Goal: Information Seeking & Learning: Learn about a topic

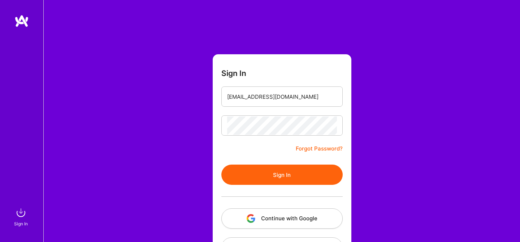
click at [254, 166] on button "Sign In" at bounding box center [281, 174] width 121 height 20
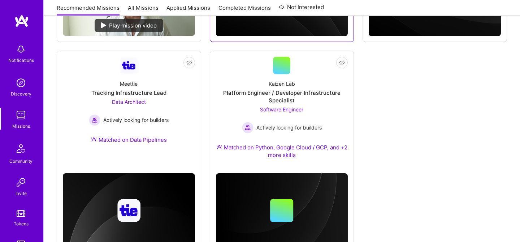
scroll to position [276, 0]
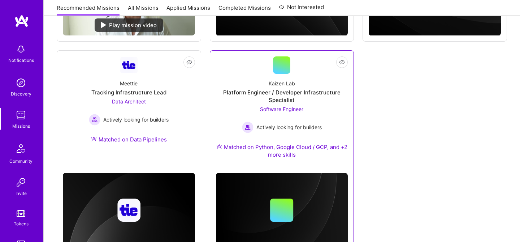
click at [297, 89] on div "Platform Engineer / Developer Infrastructure Specialist" at bounding box center [282, 96] width 132 height 15
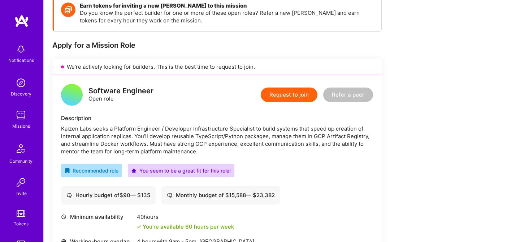
scroll to position [111, 0]
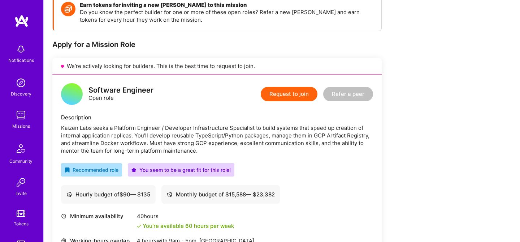
click at [175, 133] on div "Kaizen Labs seeks a Platform Engineer / Developer Infrastructure Specialist to …" at bounding box center [217, 139] width 312 height 30
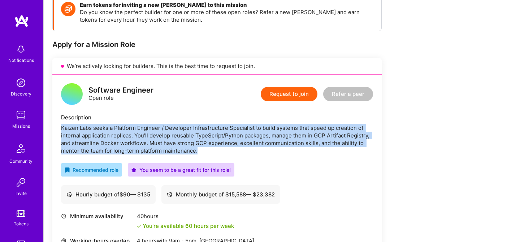
click at [175, 133] on div "Kaizen Labs seeks a Platform Engineer / Developer Infrastructure Specialist to …" at bounding box center [217, 139] width 312 height 30
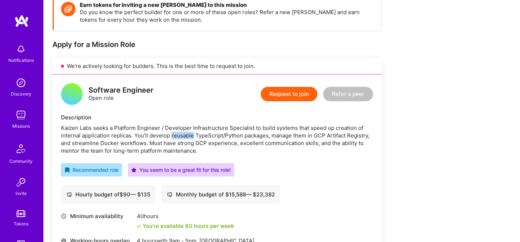
click at [175, 133] on div "Kaizen Labs seeks a Platform Engineer / Developer Infrastructure Specialist to …" at bounding box center [217, 139] width 312 height 30
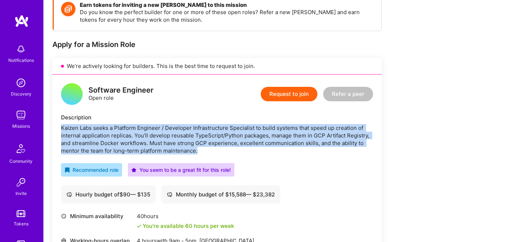
click at [175, 133] on div "Kaizen Labs seeks a Platform Engineer / Developer Infrastructure Specialist to …" at bounding box center [217, 139] width 312 height 30
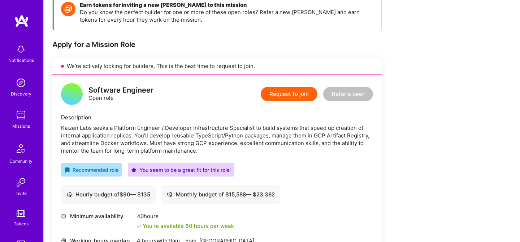
click at [175, 133] on div "Kaizen Labs seeks a Platform Engineer / Developer Infrastructure Specialist to …" at bounding box center [217, 139] width 312 height 30
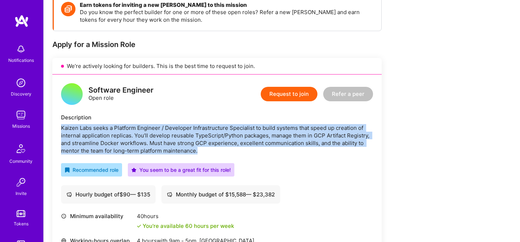
click at [175, 133] on div "Kaizen Labs seeks a Platform Engineer / Developer Infrastructure Specialist to …" at bounding box center [217, 139] width 312 height 30
click at [141, 135] on div "Kaizen Labs seeks a Platform Engineer / Developer Infrastructure Specialist to …" at bounding box center [217, 139] width 312 height 30
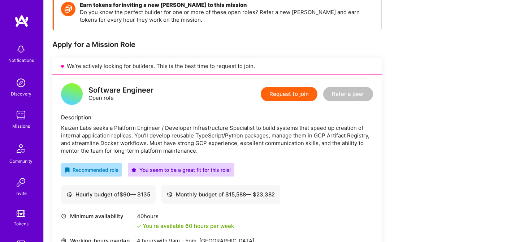
click at [141, 135] on div "Kaizen Labs seeks a Platform Engineer / Developer Infrastructure Specialist to …" at bounding box center [217, 139] width 312 height 30
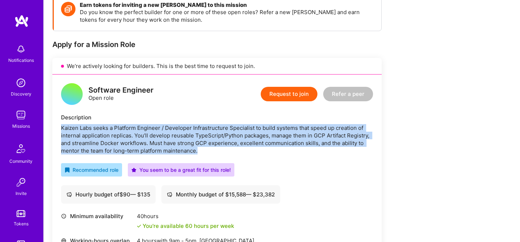
click at [141, 135] on div "Kaizen Labs seeks a Platform Engineer / Developer Infrastructure Specialist to …" at bounding box center [217, 139] width 312 height 30
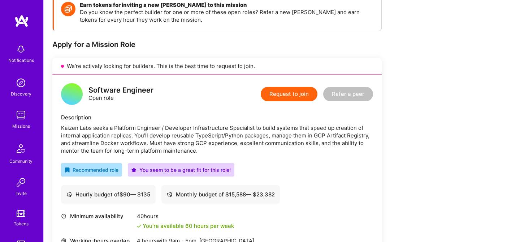
click at [141, 135] on div "Kaizen Labs seeks a Platform Engineer / Developer Infrastructure Specialist to …" at bounding box center [217, 139] width 312 height 30
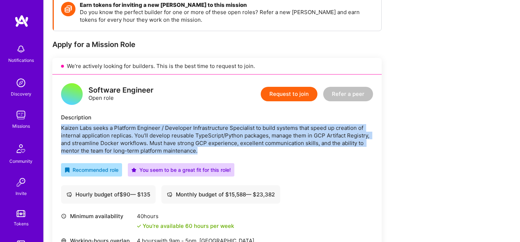
click at [142, 141] on div "Kaizen Labs seeks a Platform Engineer / Developer Infrastructure Specialist to …" at bounding box center [217, 139] width 312 height 30
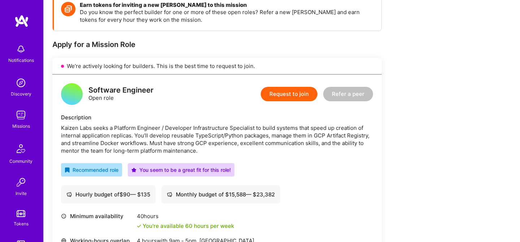
click at [142, 141] on div "Kaizen Labs seeks a Platform Engineer / Developer Infrastructure Specialist to …" at bounding box center [217, 139] width 312 height 30
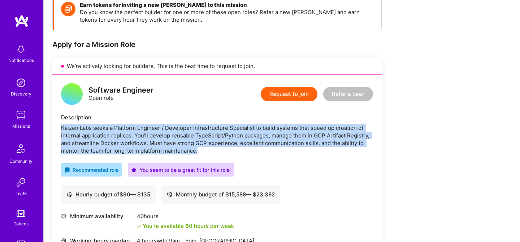
click at [142, 141] on div "Kaizen Labs seeks a Platform Engineer / Developer Infrastructure Specialist to …" at bounding box center [217, 139] width 312 height 30
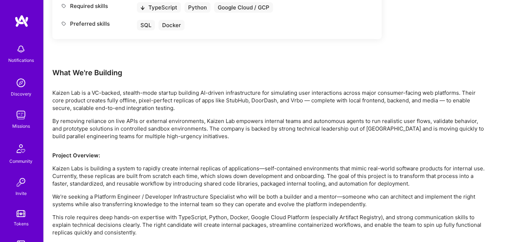
scroll to position [397, 0]
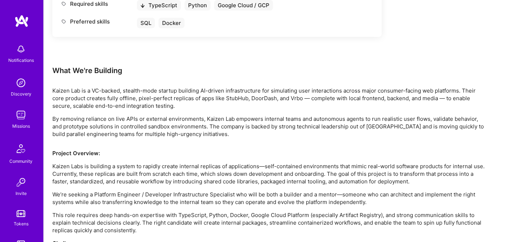
click at [156, 127] on p "By removing reliance on live APIs or external environments, Kaizen Lab empowers…" at bounding box center [269, 126] width 434 height 23
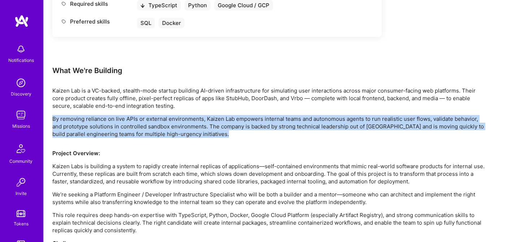
click at [148, 97] on p "Kaizen Lab is a VC-backed, stealth-mode startup building AI-driven infrastructu…" at bounding box center [269, 98] width 434 height 23
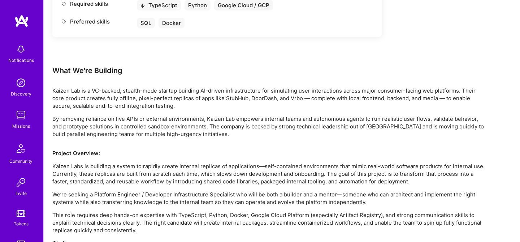
click at [148, 97] on p "Kaizen Lab is a VC-backed, stealth-mode startup building AI-driven infrastructu…" at bounding box center [269, 98] width 434 height 23
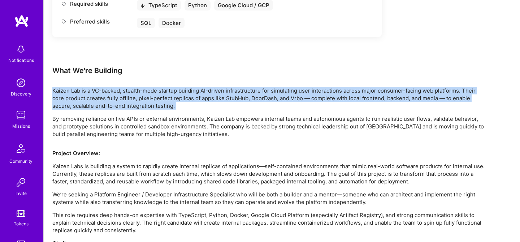
click at [147, 117] on p "By removing reliance on live APIs or external environments, Kaizen Lab empowers…" at bounding box center [269, 126] width 434 height 23
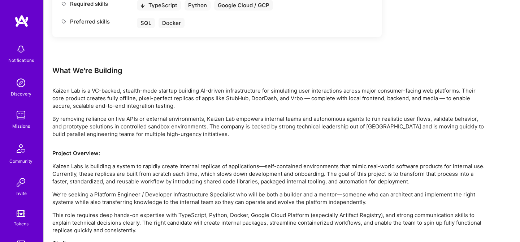
click at [147, 117] on p "By removing reliance on live APIs or external environments, Kaizen Lab empowers…" at bounding box center [269, 126] width 434 height 23
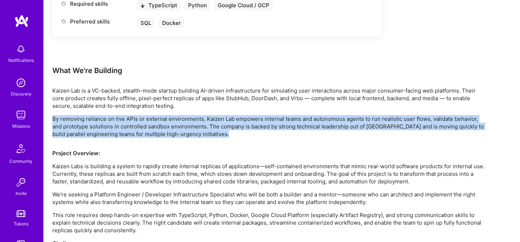
click at [147, 117] on p "By removing reliance on live APIs or external environments, Kaizen Lab empowers…" at bounding box center [269, 126] width 434 height 23
click at [97, 97] on p "Kaizen Lab is a VC-backed, stealth-mode startup building AI-driven infrastructu…" at bounding box center [269, 98] width 434 height 23
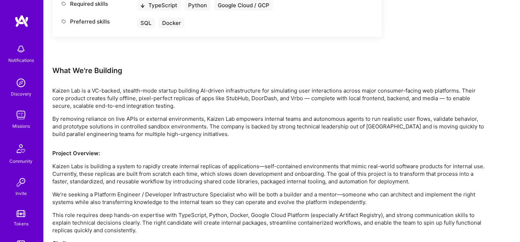
click at [97, 97] on p "Kaizen Lab is a VC-backed, stealth-mode startup building AI-driven infrastructu…" at bounding box center [269, 98] width 434 height 23
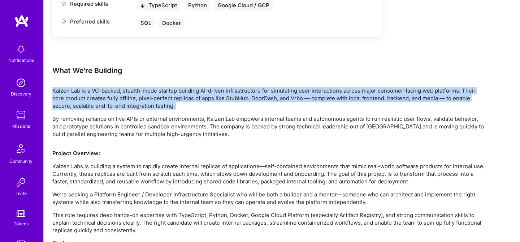
click at [97, 97] on p "Kaizen Lab is a VC-backed, stealth-mode startup building AI-driven infrastructu…" at bounding box center [269, 98] width 434 height 23
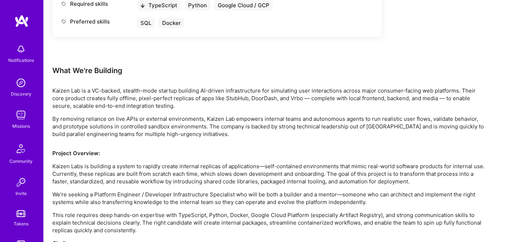
click at [99, 130] on p "By removing reliance on live APIs or external environments, Kaizen Lab empowers…" at bounding box center [269, 126] width 434 height 23
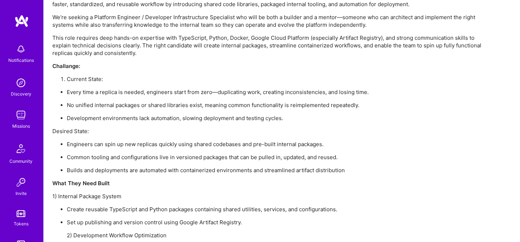
scroll to position [576, 0]
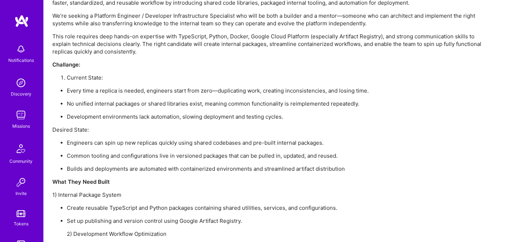
click at [85, 64] on p "Challange:" at bounding box center [269, 65] width 434 height 8
click at [111, 106] on p "No unified internal packages or shared libraries exist, meaning common function…" at bounding box center [276, 104] width 419 height 8
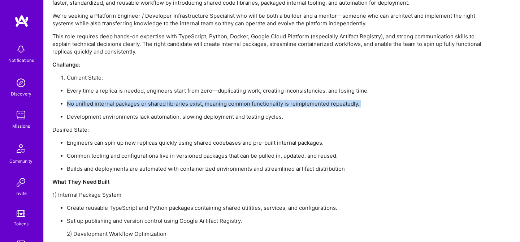
click at [109, 91] on p "Every time a replica is needed, engineers start from zero—duplicating work, cre…" at bounding box center [276, 91] width 419 height 8
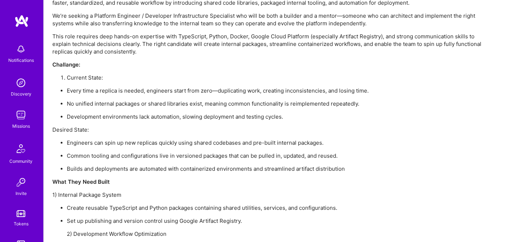
click at [109, 91] on p "Every time a replica is needed, engineers start from zero—duplicating work, cre…" at bounding box center [276, 91] width 419 height 8
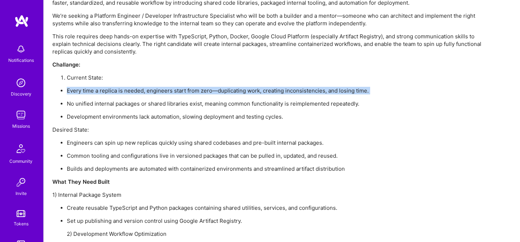
click at [109, 91] on p "Every time a replica is needed, engineers start from zero—duplicating work, cre…" at bounding box center [276, 91] width 419 height 8
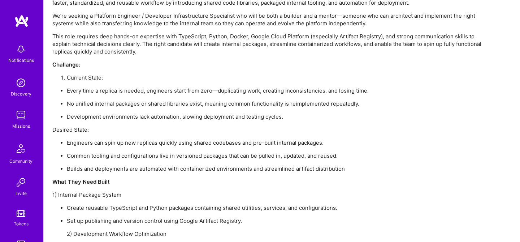
click at [109, 91] on p "Every time a replica is needed, engineers start from zero—duplicating work, cre…" at bounding box center [276, 91] width 419 height 8
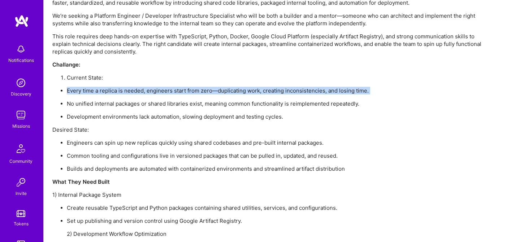
click at [109, 91] on p "Every time a replica is needed, engineers start from zero—duplicating work, cre…" at bounding box center [276, 91] width 419 height 8
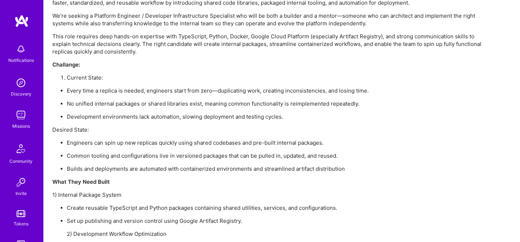
click at [109, 91] on p "Every time a replica is needed, engineers start from zero—duplicating work, cre…" at bounding box center [276, 91] width 419 height 8
click at [108, 111] on ul "Every time a replica is needed, engineers start from zero—duplicating work, cre…" at bounding box center [269, 104] width 434 height 34
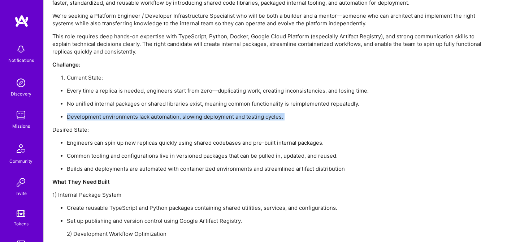
click at [108, 111] on ul "Every time a replica is needed, engineers start from zero—duplicating work, cre…" at bounding box center [269, 104] width 434 height 34
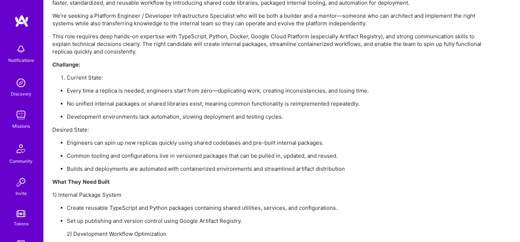
click at [106, 100] on p "No unified internal packages or shared libraries exist, meaning common function…" at bounding box center [276, 104] width 419 height 8
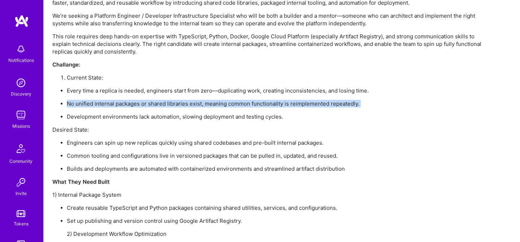
click at [106, 95] on ul "Every time a replica is needed, engineers start from zero—duplicating work, cre…" at bounding box center [269, 104] width 434 height 34
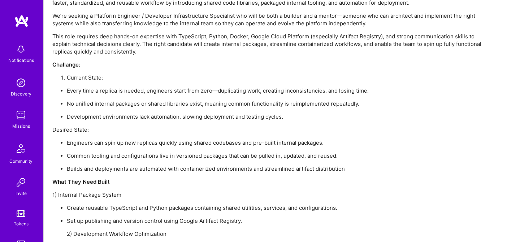
click at [106, 95] on ul "Every time a replica is needed, engineers start from zero—duplicating work, cre…" at bounding box center [269, 104] width 434 height 34
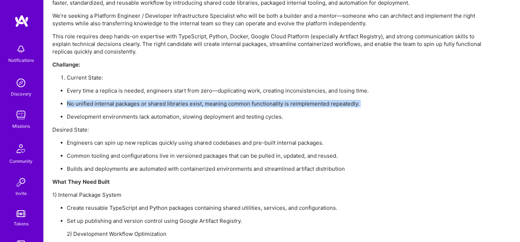
click at [107, 89] on p "Every time a replica is needed, engineers start from zero—duplicating work, cre…" at bounding box center [276, 91] width 419 height 8
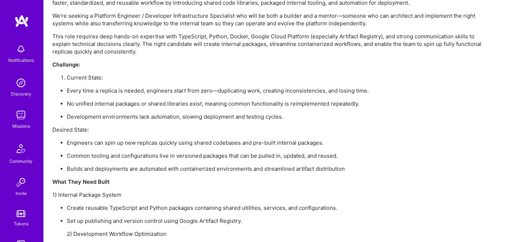
click at [107, 89] on p "Every time a replica is needed, engineers start from zero—duplicating work, cre…" at bounding box center [276, 91] width 419 height 8
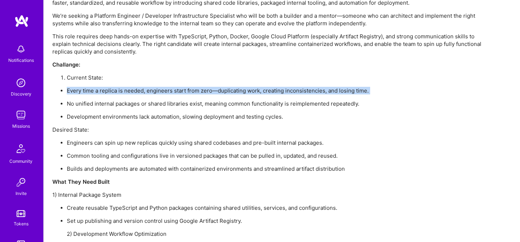
click at [109, 101] on p "No unified internal packages or shared libraries exist, meaning common function…" at bounding box center [276, 104] width 419 height 8
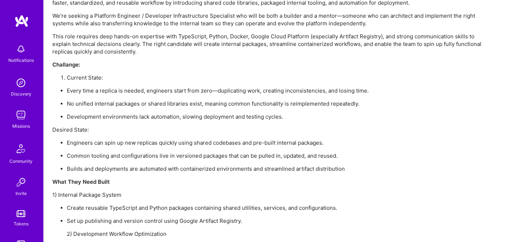
click at [109, 101] on p "No unified internal packages or shared libraries exist, meaning common function…" at bounding box center [276, 104] width 419 height 8
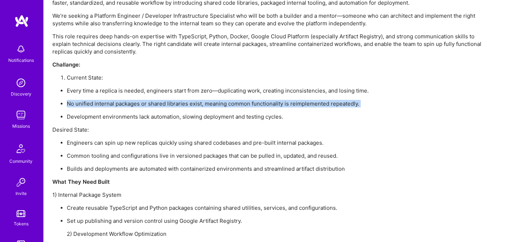
click at [109, 101] on p "No unified internal packages or shared libraries exist, meaning common function…" at bounding box center [276, 104] width 419 height 8
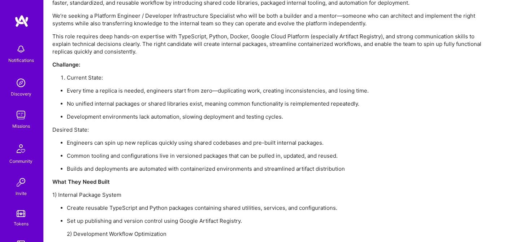
click at [109, 101] on p "No unified internal packages or shared libraries exist, meaning common function…" at bounding box center [276, 104] width 419 height 8
click at [104, 146] on ul "Engineers can spin up new replicas quickly using shared codebases and pre-built…" at bounding box center [269, 156] width 434 height 34
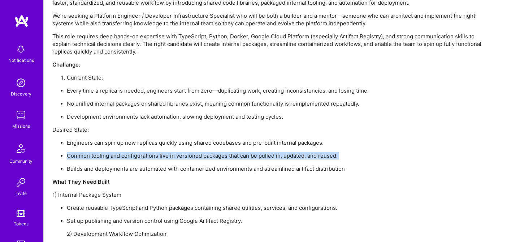
click at [104, 146] on ul "Engineers can spin up new replicas quickly using shared codebases and pre-built…" at bounding box center [269, 156] width 434 height 34
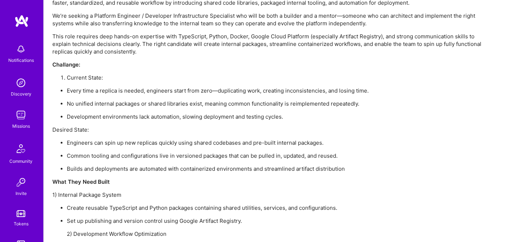
click at [104, 134] on div "Project Overview: Kaizen Labs is building a system to rapidly create internal r…" at bounding box center [269, 221] width 434 height 501
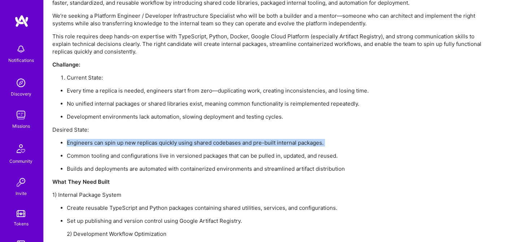
click at [104, 134] on div "Project Overview: Kaizen Labs is building a system to rapidly create internal r…" at bounding box center [269, 221] width 434 height 501
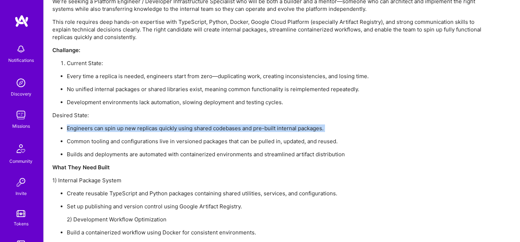
scroll to position [591, 0]
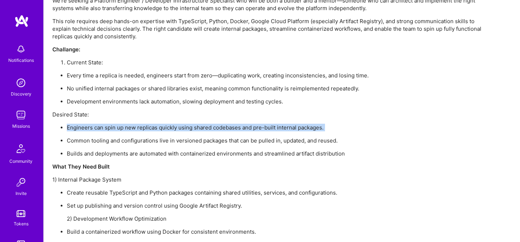
click at [104, 142] on p "Common tooling and configurations live in versioned packages that can be pulled…" at bounding box center [276, 141] width 419 height 8
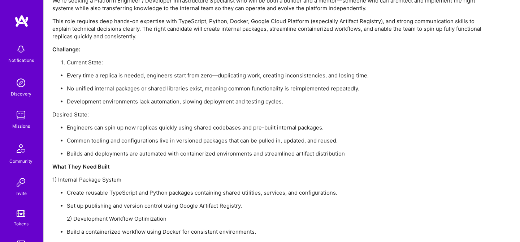
click at [104, 142] on p "Common tooling and configurations live in versioned packages that can be pulled…" at bounding box center [276, 141] width 419 height 8
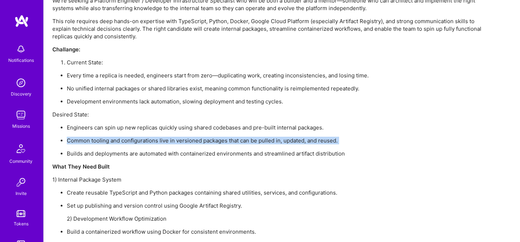
click at [104, 142] on p "Common tooling and configurations live in versioned packages that can be pulled…" at bounding box center [276, 141] width 419 height 8
click at [104, 151] on p "Builds and deployments are automated with containerized environments and stream…" at bounding box center [276, 154] width 419 height 8
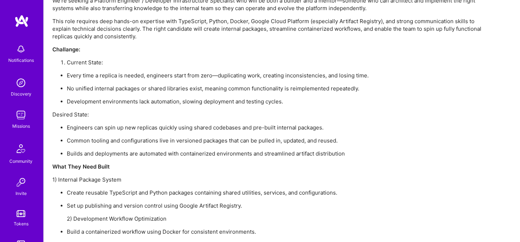
click at [104, 151] on p "Builds and deployments are automated with containerized environments and stream…" at bounding box center [276, 154] width 419 height 8
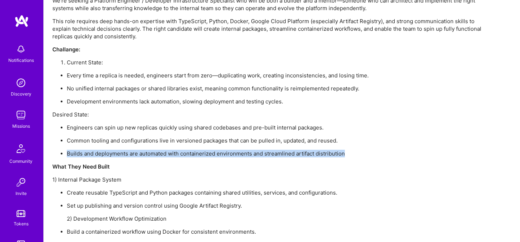
click at [104, 151] on p "Builds and deployments are automated with containerized environments and stream…" at bounding box center [276, 154] width 419 height 8
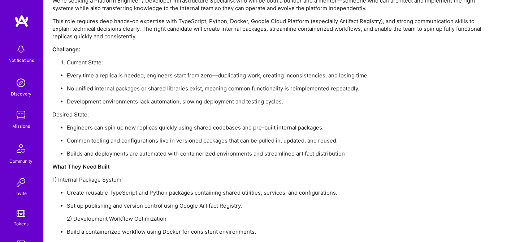
click at [109, 138] on p "Common tooling and configurations live in versioned packages that can be pulled…" at bounding box center [276, 141] width 419 height 8
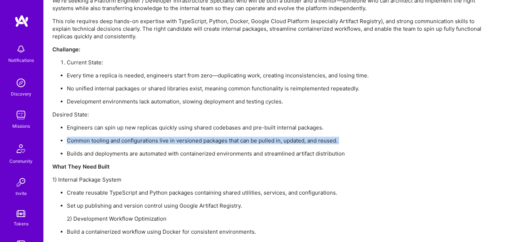
click at [109, 138] on p "Common tooling and configurations live in versioned packages that can be pulled…" at bounding box center [276, 141] width 419 height 8
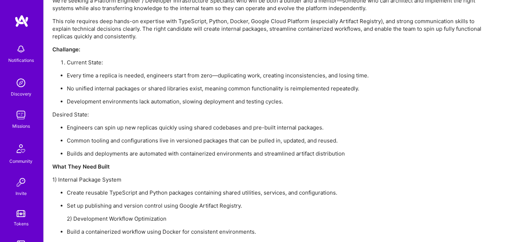
click at [109, 138] on p "Common tooling and configurations live in versioned packages that can be pulled…" at bounding box center [276, 141] width 419 height 8
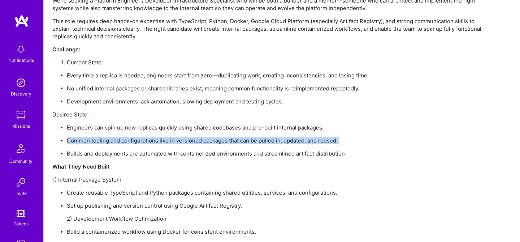
click at [108, 153] on p "Builds and deployments are automated with containerized environments and stream…" at bounding box center [276, 154] width 419 height 8
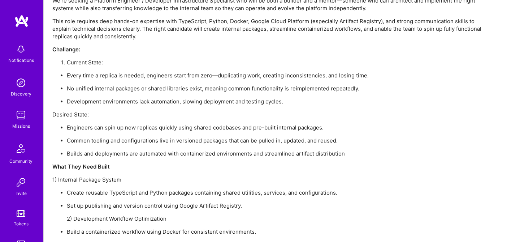
click at [108, 153] on p "Builds and deployments are automated with containerized environments and stream…" at bounding box center [276, 154] width 419 height 8
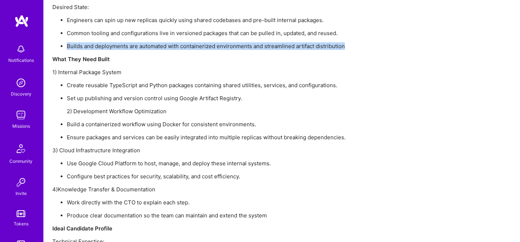
scroll to position [698, 0]
click at [83, 72] on p "1) Internal Package System" at bounding box center [269, 72] width 434 height 8
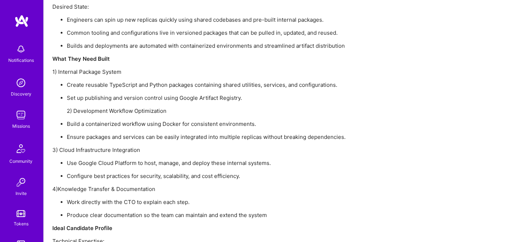
click at [83, 72] on p "1) Internal Package System" at bounding box center [269, 72] width 434 height 8
click at [86, 88] on p "Create reusable TypeScript and Python packages containing shared utilities, ser…" at bounding box center [276, 85] width 419 height 8
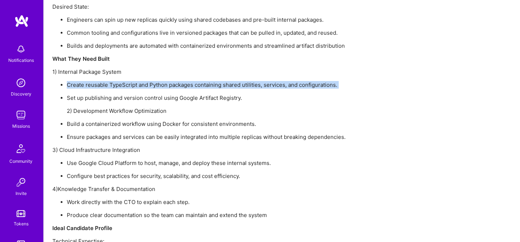
click at [86, 88] on p "Create reusable TypeScript and Python packages containing shared utilities, ser…" at bounding box center [276, 85] width 419 height 8
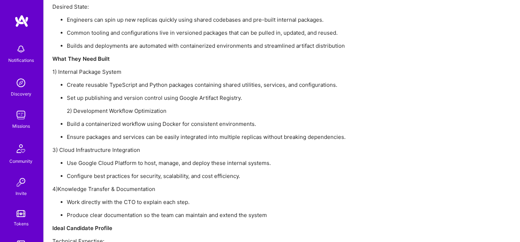
click at [86, 88] on p "Create reusable TypeScript and Python packages containing shared utilities, ser…" at bounding box center [276, 85] width 419 height 8
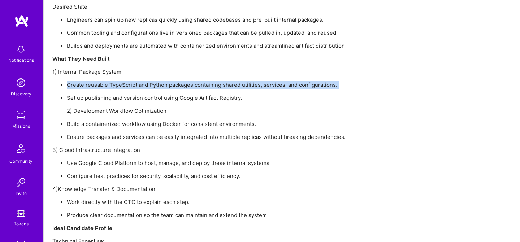
click at [88, 95] on p "Set up publishing and version control using Google Artifact Registry." at bounding box center [276, 98] width 419 height 8
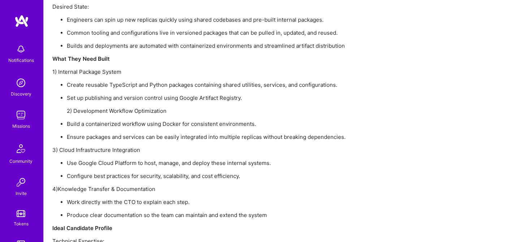
click at [88, 95] on p "Set up publishing and version control using Google Artifact Registry." at bounding box center [276, 98] width 419 height 8
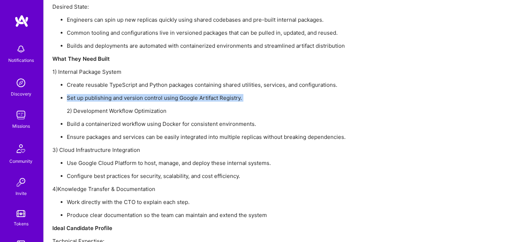
click at [88, 95] on p "Set up publishing and version control using Google Artifact Registry." at bounding box center [276, 98] width 419 height 8
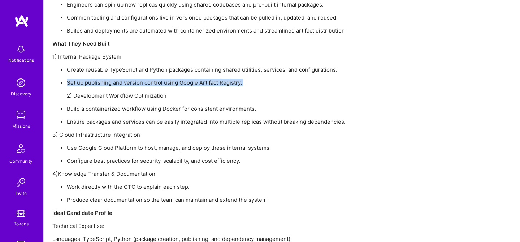
click at [93, 158] on p "Configure best practices for security, scalability, and cost efficiency." at bounding box center [276, 161] width 419 height 8
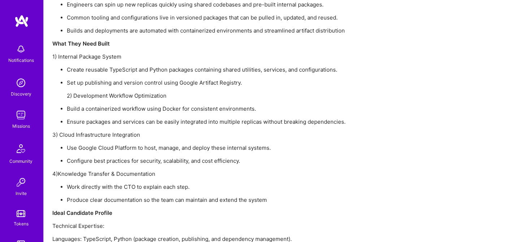
click at [93, 158] on p "Configure best practices for security, scalability, and cost efficiency." at bounding box center [276, 161] width 419 height 8
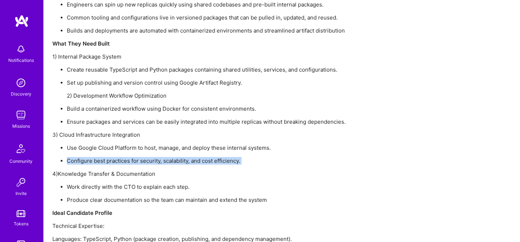
click at [93, 158] on p "Configure best practices for security, scalability, and cost efficiency." at bounding box center [276, 161] width 419 height 8
click at [96, 137] on p "3) Cloud Infrastructure Integration" at bounding box center [269, 135] width 434 height 8
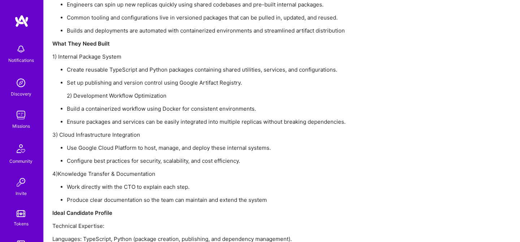
click at [96, 137] on p "3) Cloud Infrastructure Integration" at bounding box center [269, 135] width 434 height 8
click at [97, 150] on p "Use Google Cloud Platform to host, manage, and deploy these internal systems." at bounding box center [276, 148] width 419 height 8
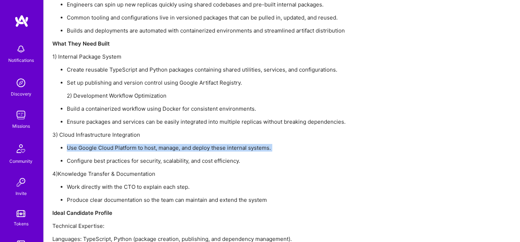
click at [97, 150] on p "Use Google Cloud Platform to host, manage, and deploy these internal systems." at bounding box center [276, 148] width 419 height 8
click at [97, 172] on p "4)Knowledge Transfer & Documentation" at bounding box center [269, 174] width 434 height 8
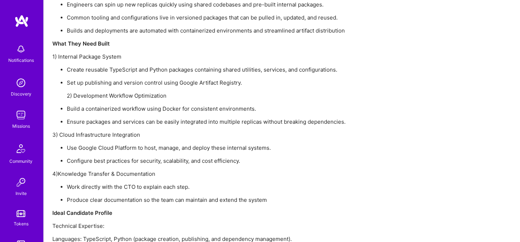
click at [97, 172] on p "4)Knowledge Transfer & Documentation" at bounding box center [269, 174] width 434 height 8
click at [96, 191] on ul "Work directly with the CTO to explain each step. Produce clear documentation so…" at bounding box center [269, 193] width 434 height 21
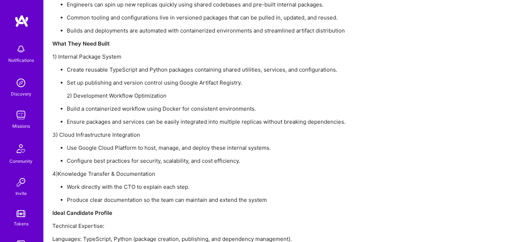
click at [96, 191] on ul "Work directly with the CTO to explain each step. Produce clear documentation so…" at bounding box center [269, 193] width 434 height 21
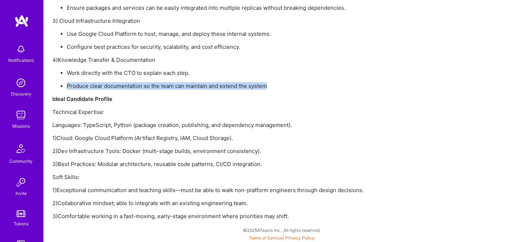
scroll to position [828, 0]
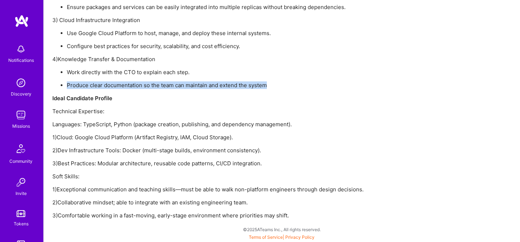
click at [89, 126] on p "Languages: TypeScript, Python (package creation, publishing, and dependency man…" at bounding box center [269, 124] width 434 height 8
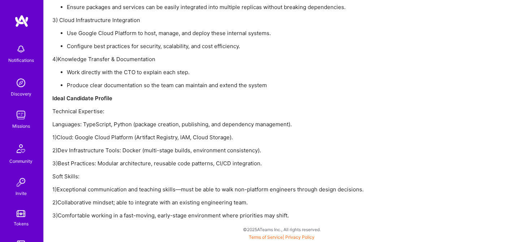
click at [89, 126] on p "Languages: TypeScript, Python (package creation, publishing, and dependency man…" at bounding box center [269, 124] width 434 height 8
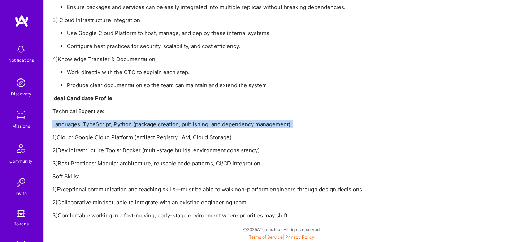
click at [89, 126] on p "Languages: TypeScript, Python (package creation, publishing, and dependency man…" at bounding box center [269, 124] width 434 height 8
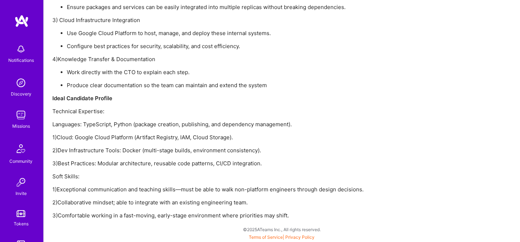
click at [89, 126] on p "Languages: TypeScript, Python (package creation, publishing, and dependency man…" at bounding box center [269, 124] width 434 height 8
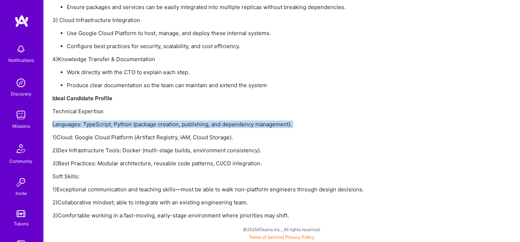
click at [87, 137] on p "1)Cloud: Google Cloud Platform (Artifact Registry, IAM, Cloud Storage)." at bounding box center [269, 137] width 434 height 8
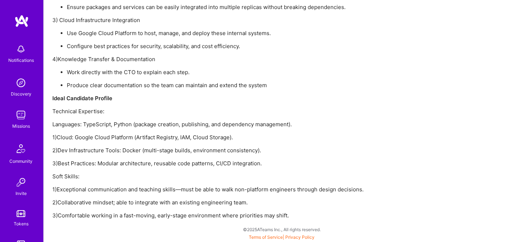
click at [87, 137] on p "1)Cloud: Google Cloud Platform (Artifact Registry, IAM, Cloud Storage)." at bounding box center [269, 137] width 434 height 8
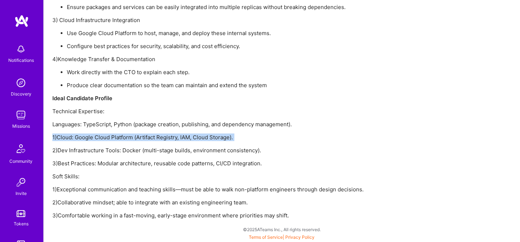
click at [87, 137] on p "1)Cloud: Google Cloud Platform (Artifact Registry, IAM, Cloud Storage)." at bounding box center [269, 137] width 434 height 8
click at [75, 137] on p "1)Cloud: Google Cloud Platform (Artifact Registry, IAM, Cloud Storage)." at bounding box center [269, 137] width 434 height 8
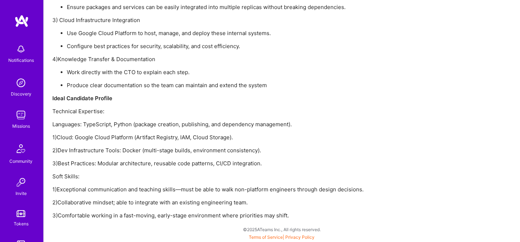
click at [75, 137] on p "1)Cloud: Google Cloud Platform (Artifact Registry, IAM, Cloud Storage)." at bounding box center [269, 137] width 434 height 8
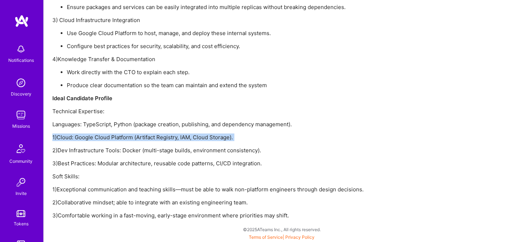
click at [79, 136] on p "1)Cloud: Google Cloud Platform (Artifact Registry, IAM, Cloud Storage)." at bounding box center [269, 137] width 434 height 8
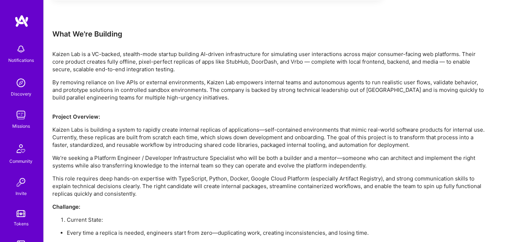
scroll to position [434, 0]
click at [137, 129] on p "Kaizen Labs is building a system to rapidly create internal replicas of applica…" at bounding box center [269, 136] width 434 height 23
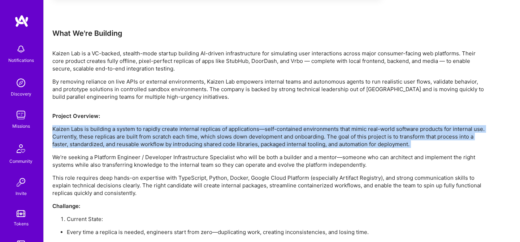
click at [137, 129] on p "Kaizen Labs is building a system to rapidly create internal replicas of applica…" at bounding box center [269, 136] width 434 height 23
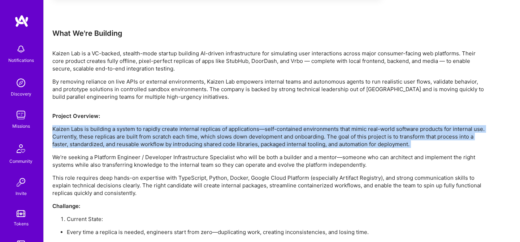
click at [137, 129] on p "Kaizen Labs is building a system to rapidly create internal replicas of applica…" at bounding box center [269, 136] width 434 height 23
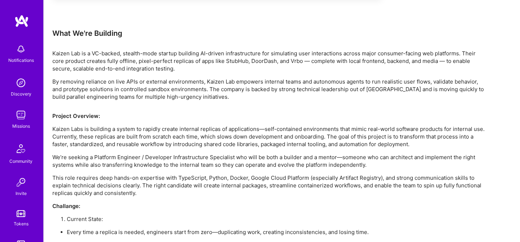
click at [137, 129] on p "Kaizen Labs is building a system to rapidly create internal replicas of applica…" at bounding box center [269, 136] width 434 height 23
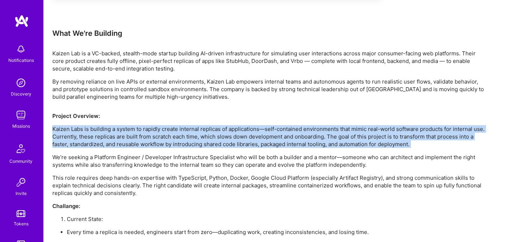
click at [137, 129] on p "Kaizen Labs is building a system to rapidly create internal replicas of applica…" at bounding box center [269, 136] width 434 height 23
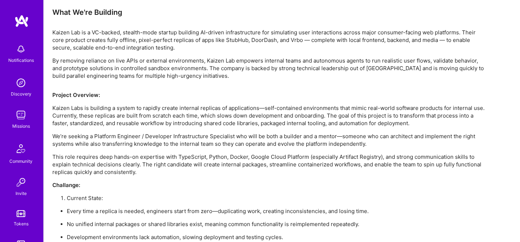
scroll to position [456, 0]
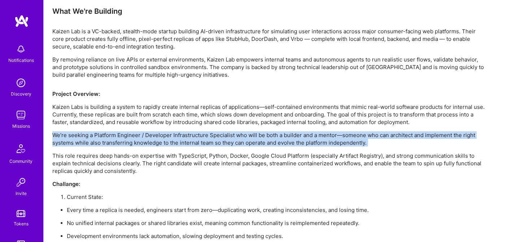
click at [128, 106] on p "Kaizen Labs is building a system to rapidly create internal replicas of applica…" at bounding box center [269, 114] width 434 height 23
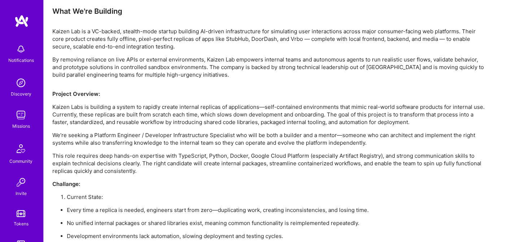
click at [128, 106] on p "Kaizen Labs is building a system to rapidly create internal replicas of applica…" at bounding box center [269, 114] width 434 height 23
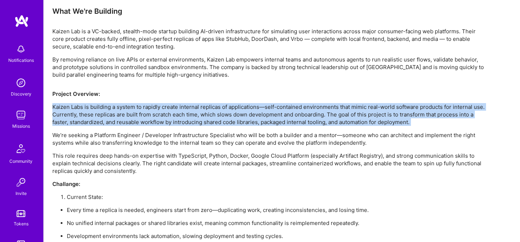
click at [128, 106] on p "Kaizen Labs is building a system to rapidly create internal replicas of applica…" at bounding box center [269, 114] width 434 height 23
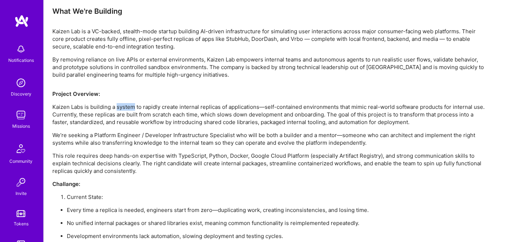
click at [128, 106] on p "Kaizen Labs is building a system to rapidly create internal replicas of applica…" at bounding box center [269, 114] width 434 height 23
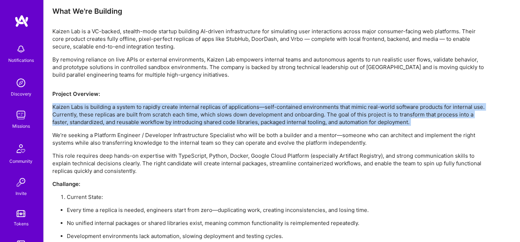
click at [128, 106] on p "Kaizen Labs is building a system to rapidly create internal replicas of applica…" at bounding box center [269, 114] width 434 height 23
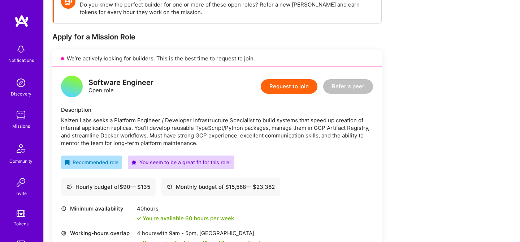
scroll to position [0, 0]
